Goal: Information Seeking & Learning: Learn about a topic

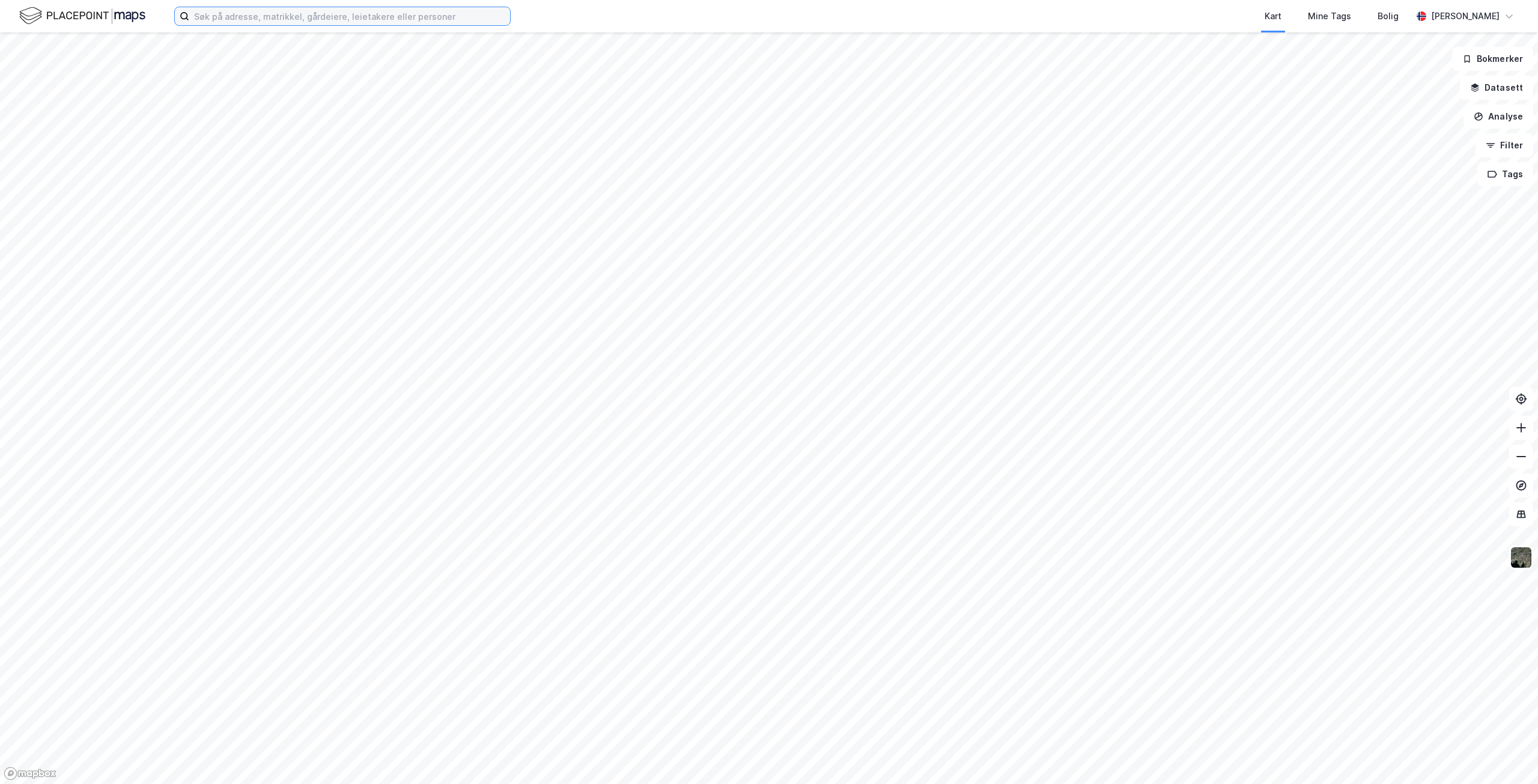
click at [302, 20] on input at bounding box center [349, 16] width 321 height 18
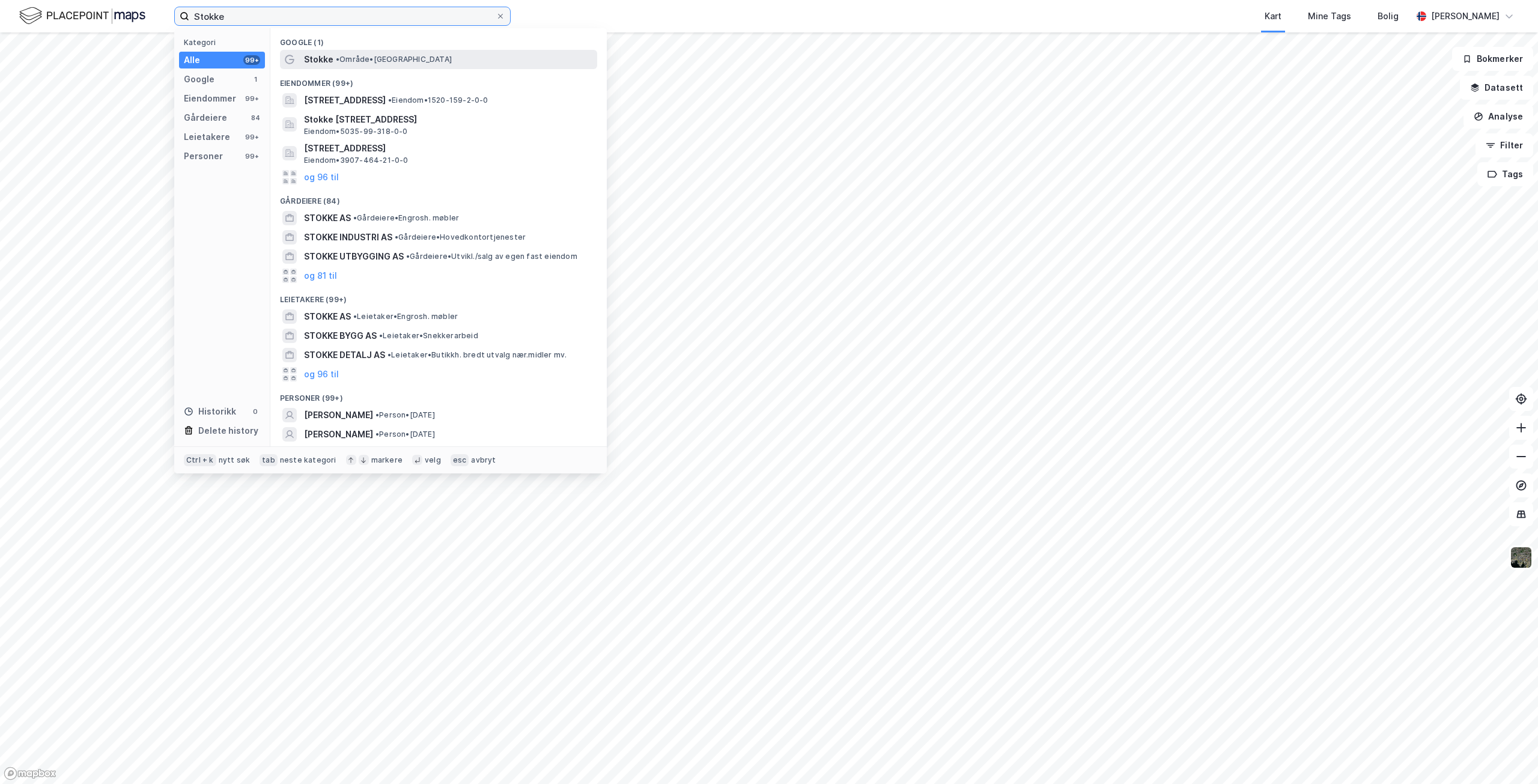
type input "Stokke"
click at [328, 60] on span "Stokke" at bounding box center [318, 60] width 30 height 14
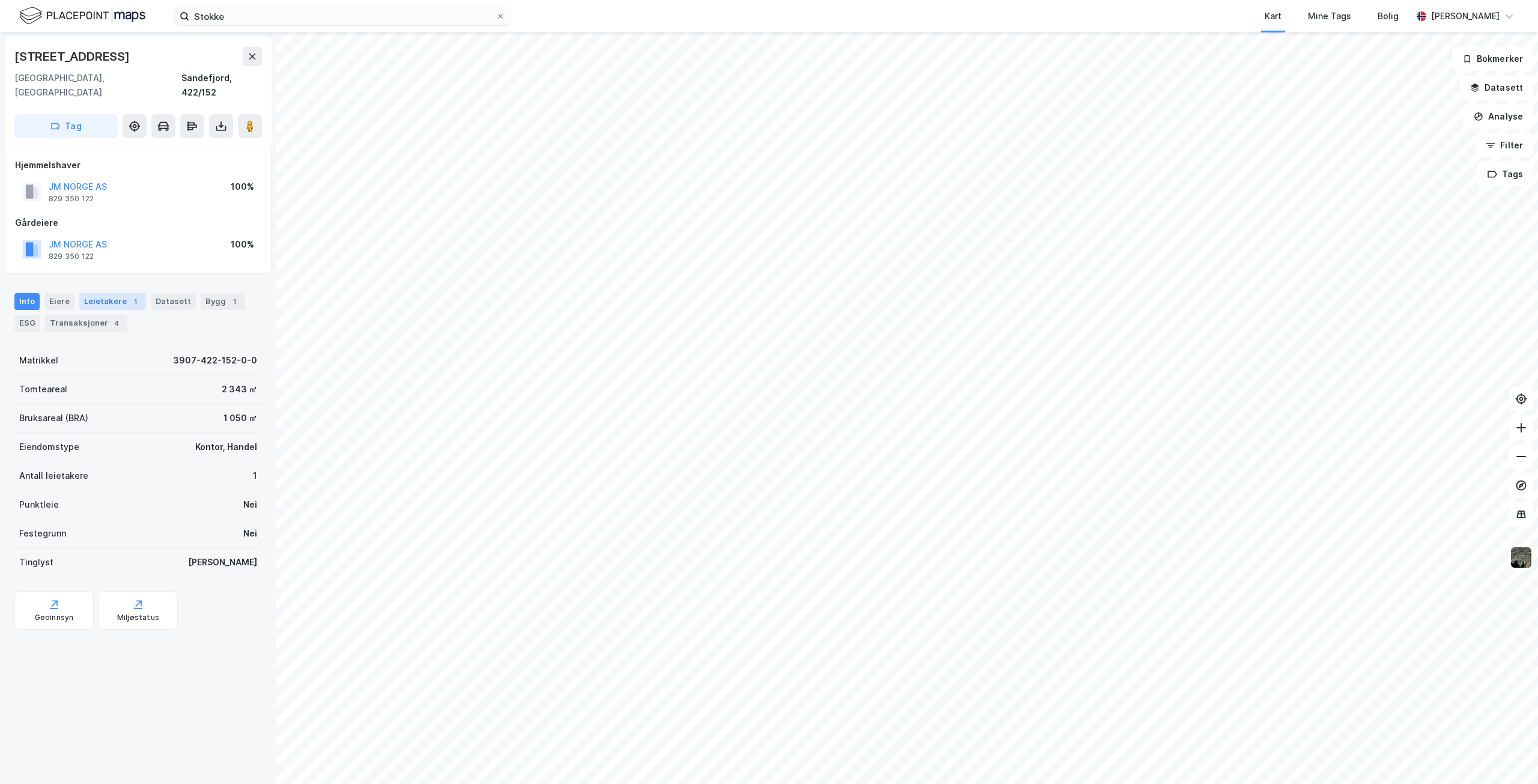
click at [122, 293] on div "Leietakere 1" at bounding box center [113, 301] width 67 height 17
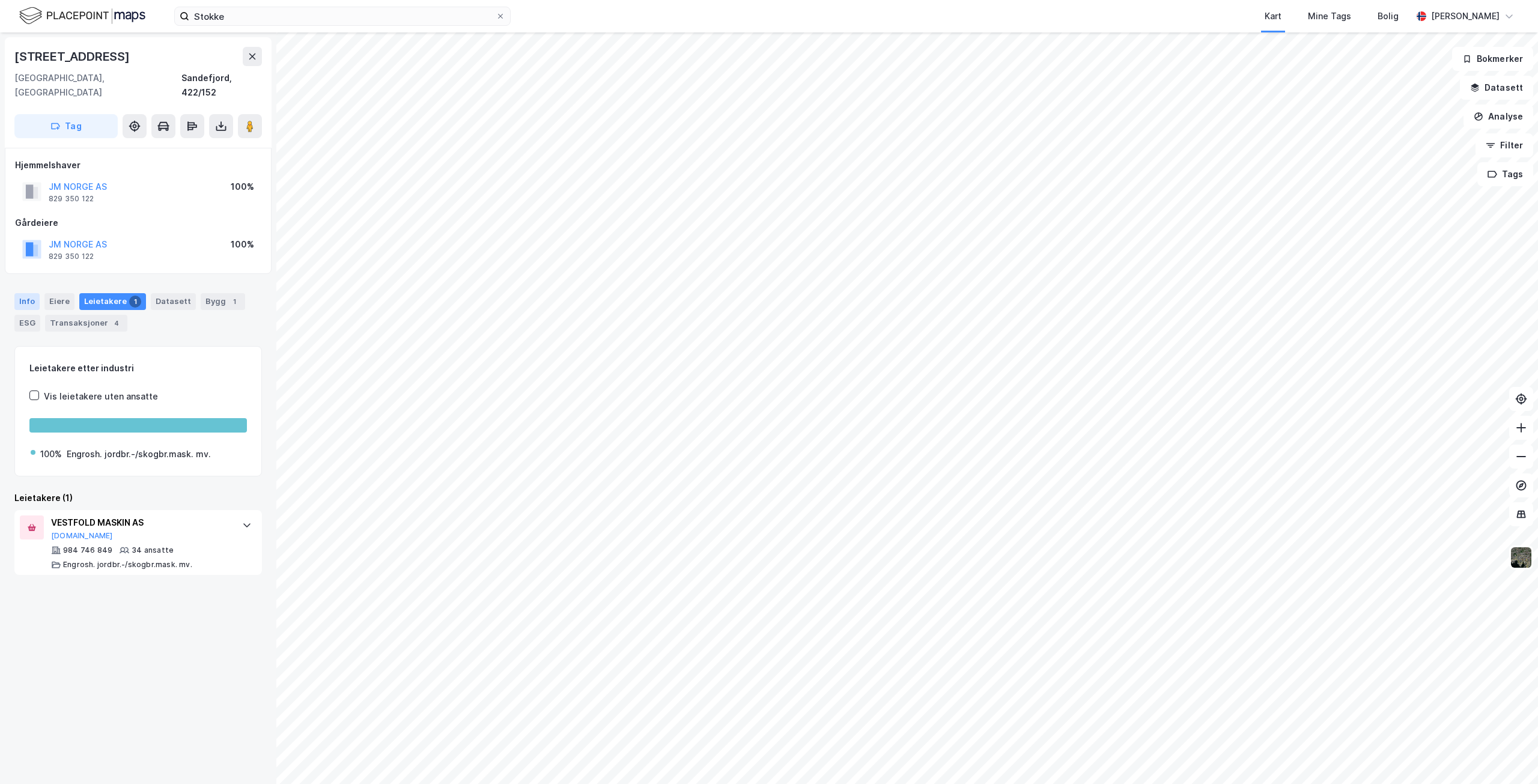
click at [28, 293] on div "Info" at bounding box center [27, 301] width 25 height 17
